Goal: Check status: Check status

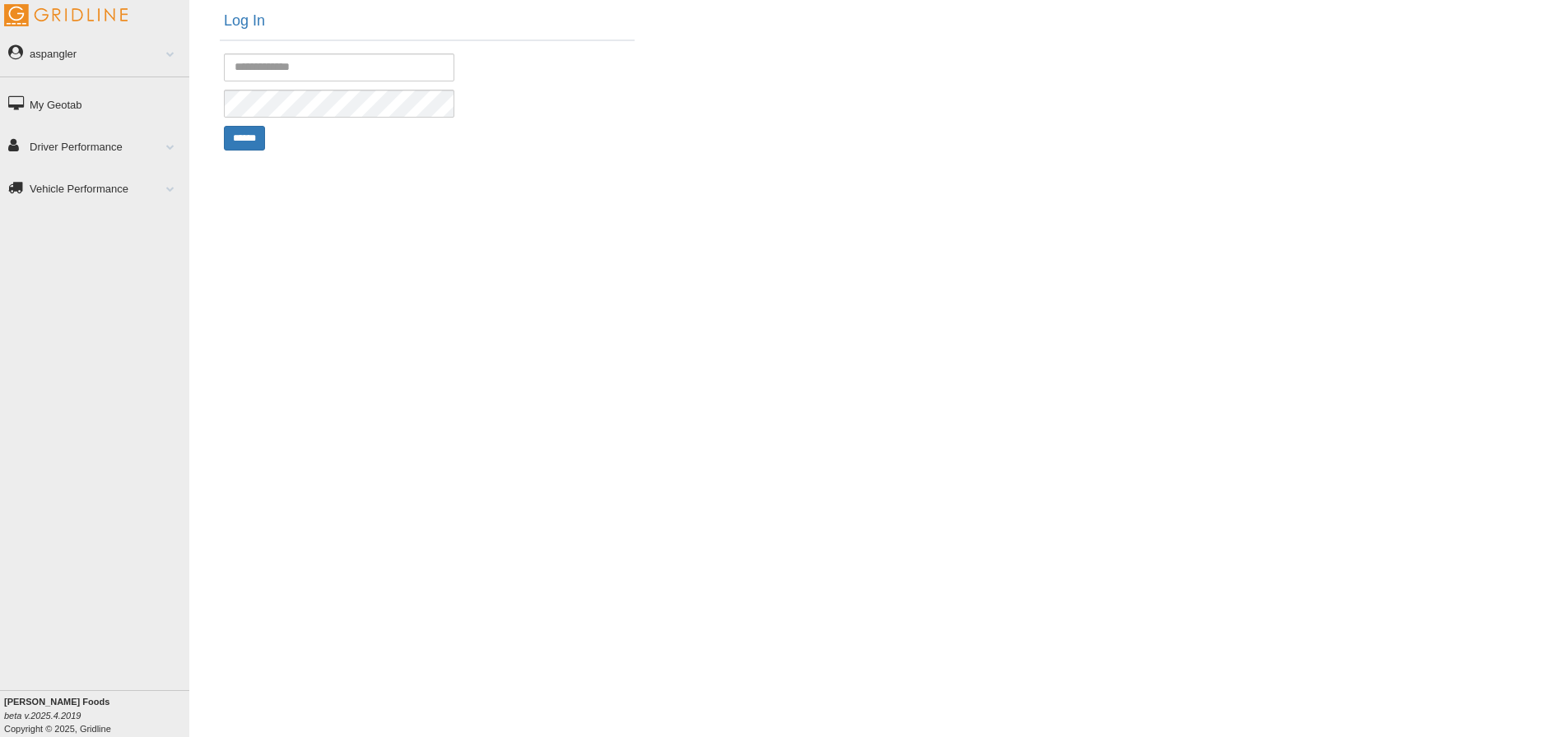
click at [167, 193] on link "Vehicle Performance" at bounding box center [94, 188] width 189 height 37
click at [131, 154] on link "Driver Performance" at bounding box center [94, 146] width 189 height 37
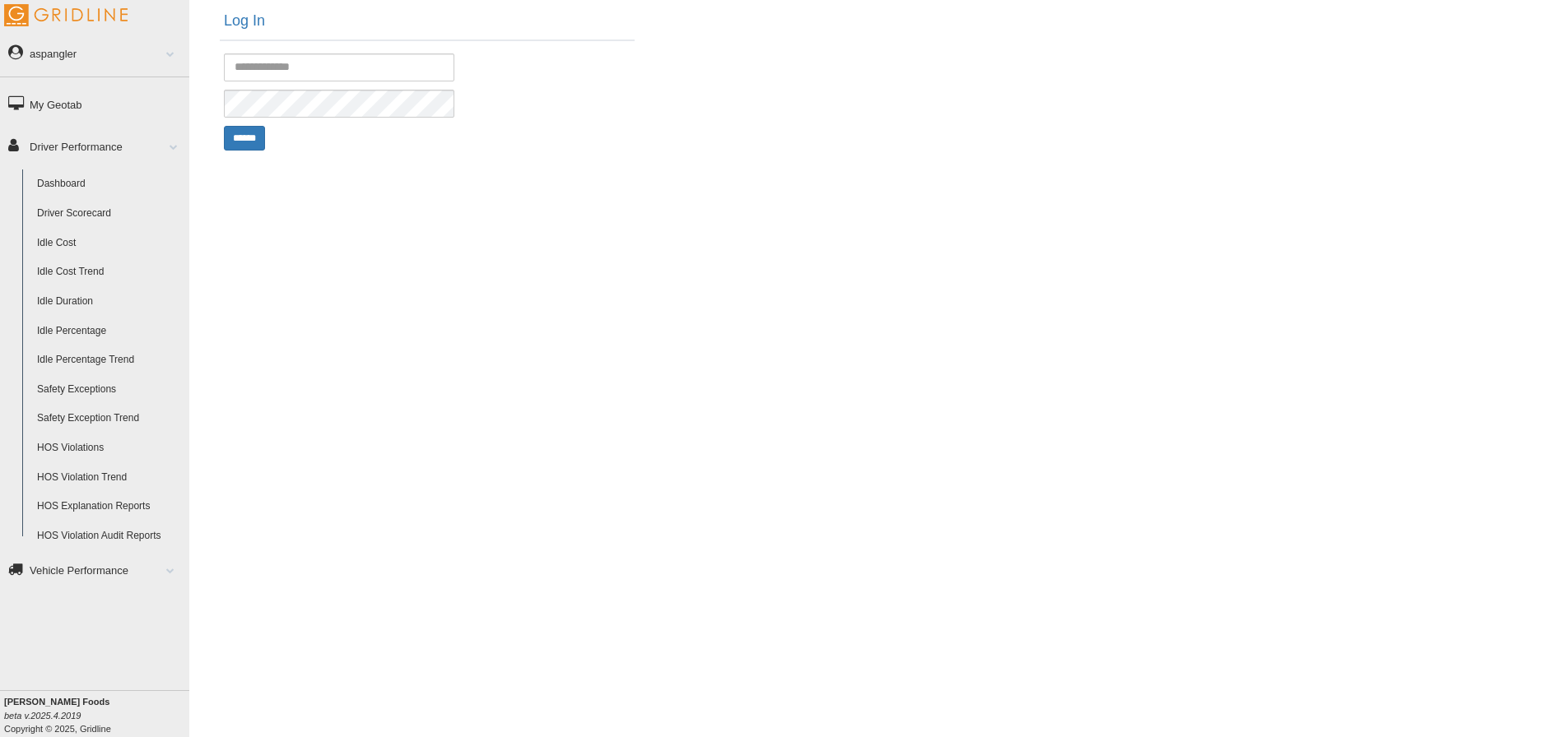
click at [92, 172] on link "Dashboard" at bounding box center [110, 185] width 160 height 30
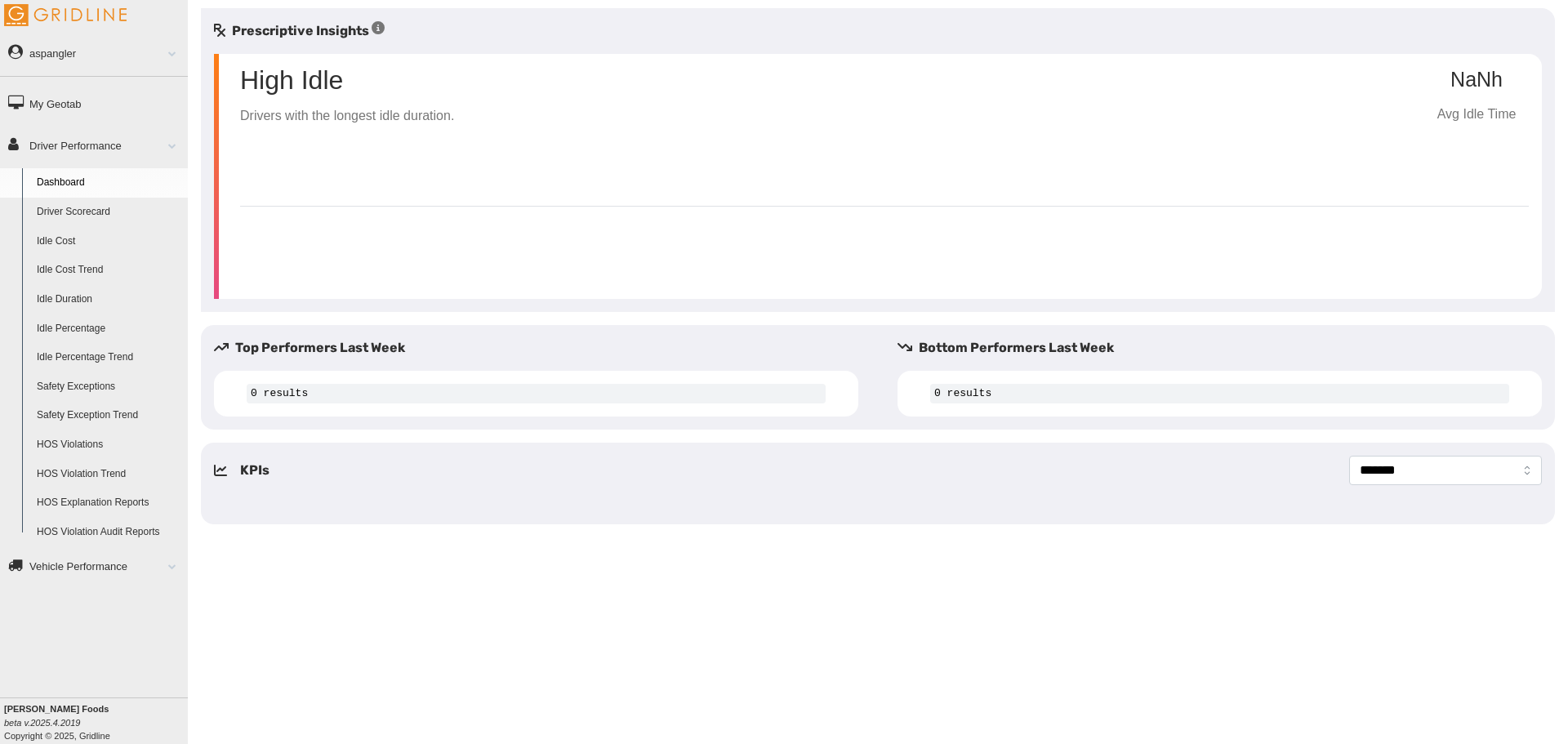
click at [94, 215] on link "Driver Scorecard" at bounding box center [109, 212] width 159 height 30
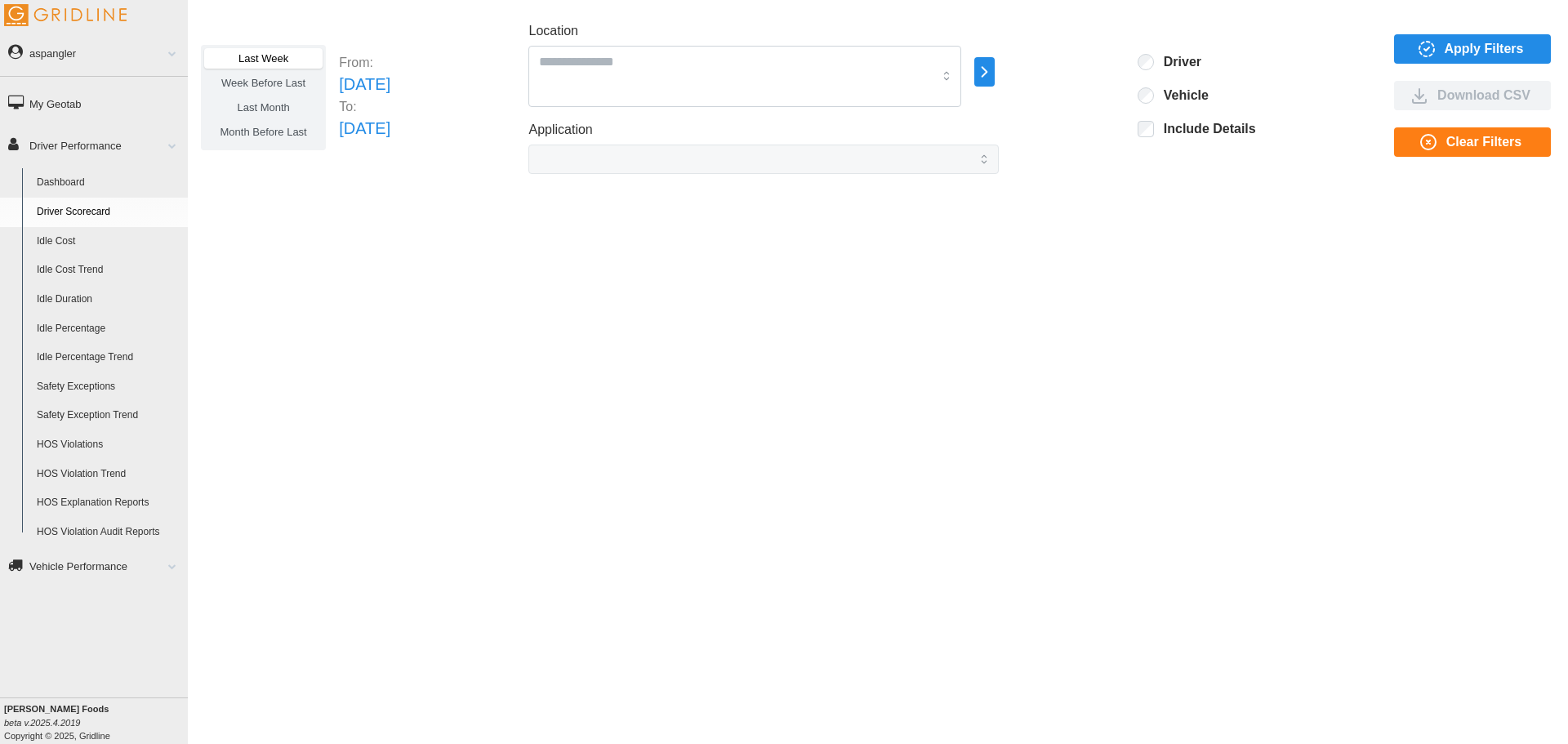
click at [68, 179] on link "Dashboard" at bounding box center [109, 183] width 159 height 30
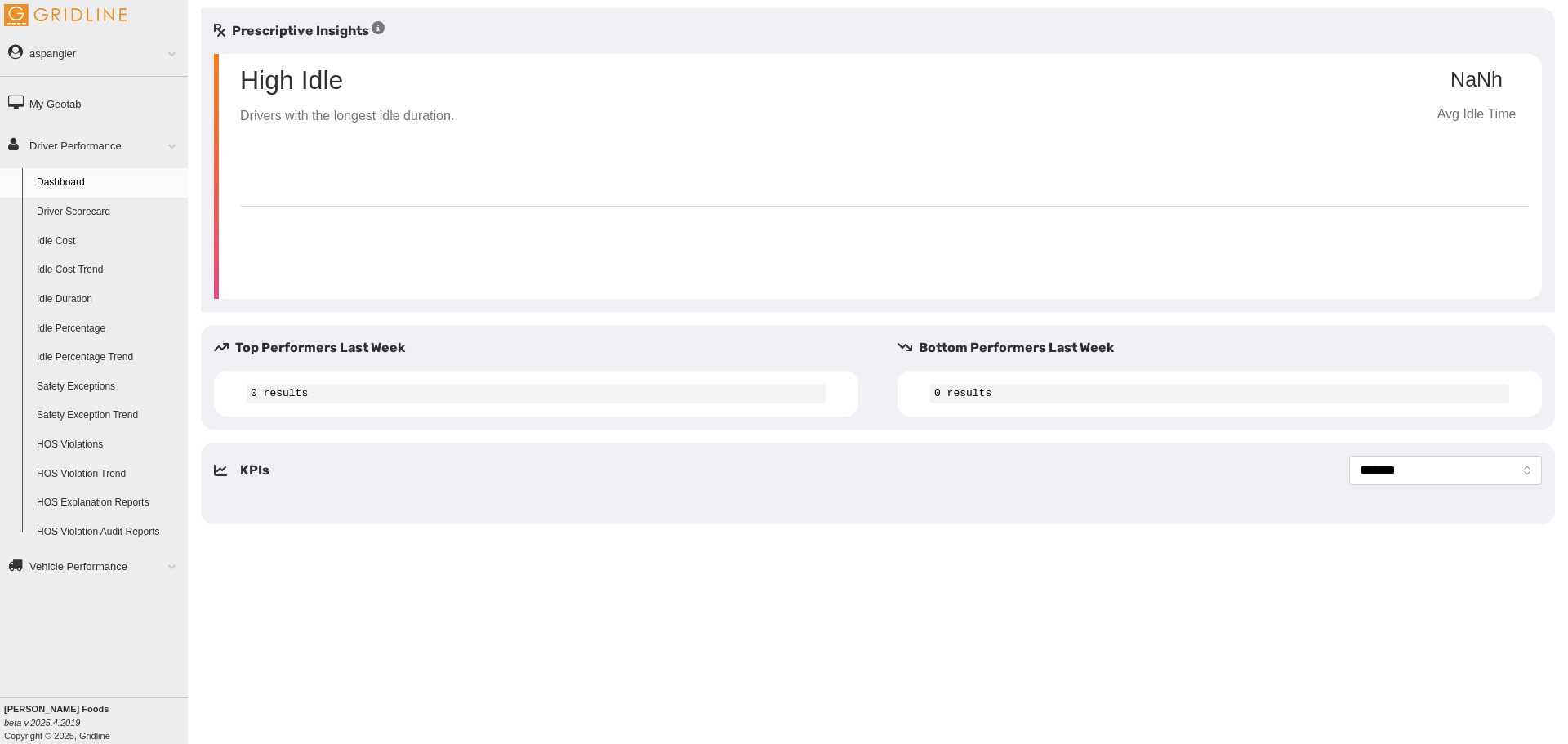
click at [76, 210] on link "Driver Scorecard" at bounding box center [109, 212] width 159 height 30
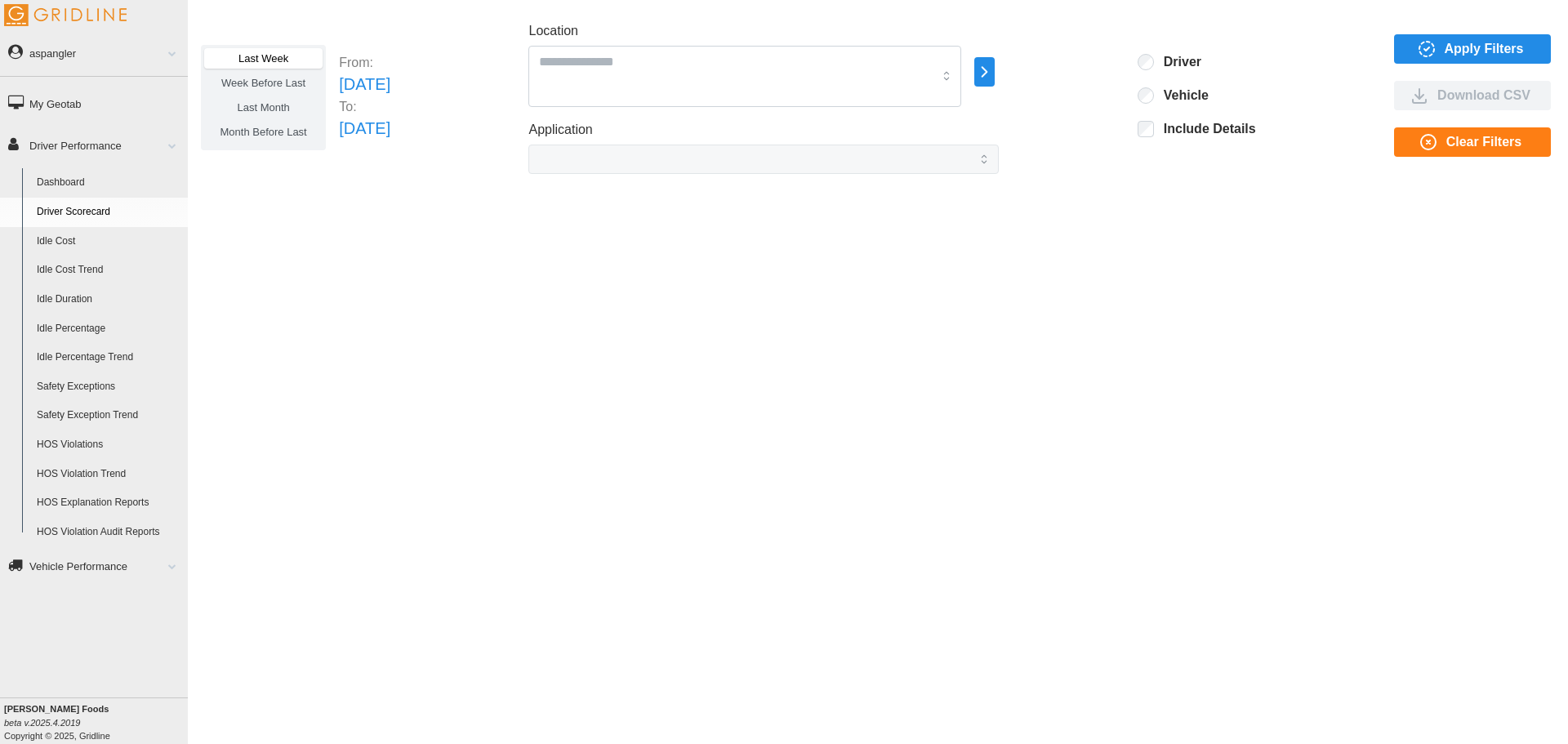
click at [1428, 39] on icon "button" at bounding box center [1427, 49] width 20 height 20
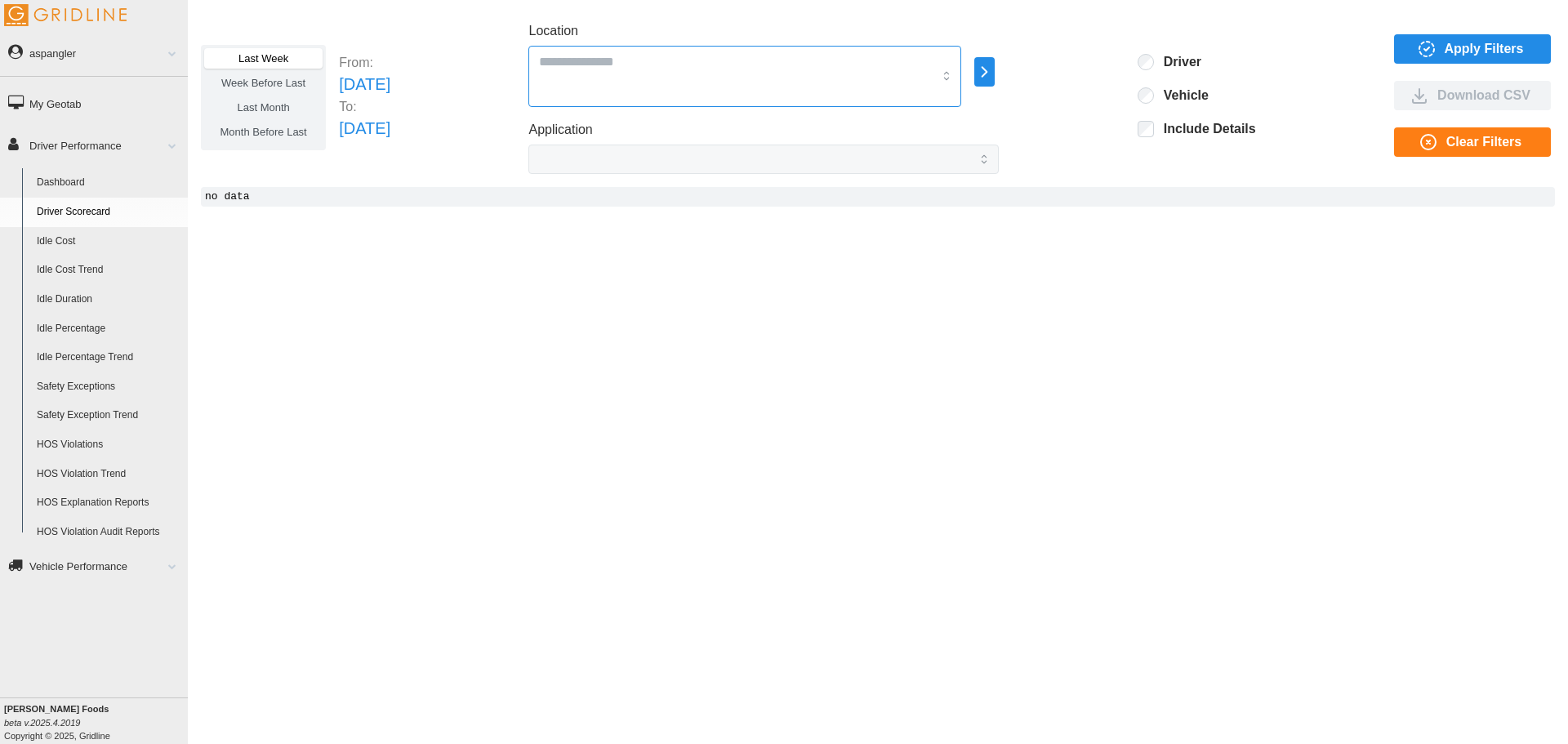
click at [730, 85] on div at bounding box center [745, 76] width 433 height 61
click at [665, 60] on input "Location" at bounding box center [736, 61] width 394 height 21
click at [1054, 70] on div "Last Week Week Before Last Last Month Month Before Last From: Sun Sep 14 2025 T…" at bounding box center [878, 97] width 1354 height 153
click at [994, 72] on icon "button" at bounding box center [984, 72] width 19 height 20
click at [281, 88] on span "Week Before Last" at bounding box center [263, 83] width 84 height 12
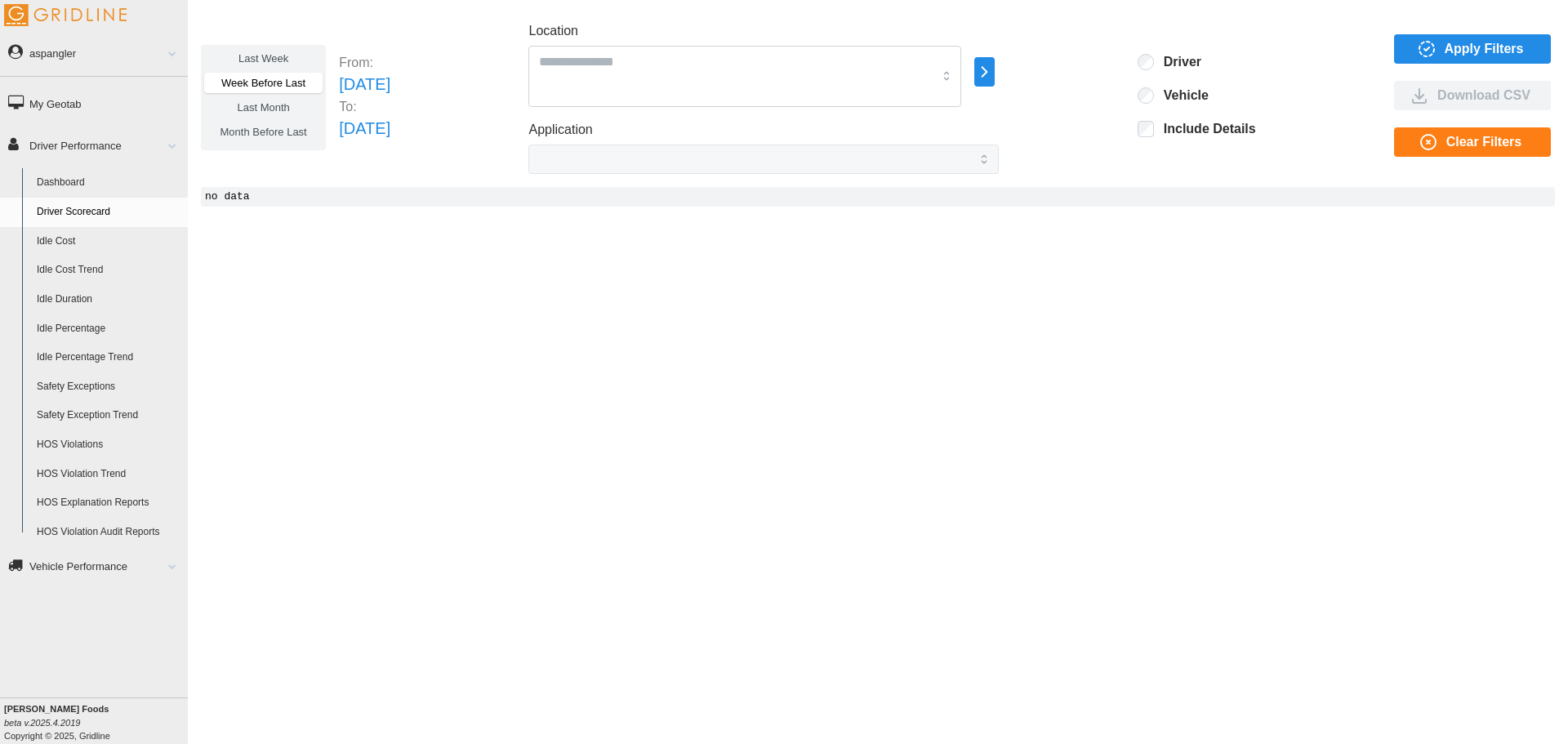
click at [1438, 41] on span "Apply Filters" at bounding box center [1470, 50] width 130 height 28
click at [994, 70] on icon "button" at bounding box center [984, 72] width 19 height 20
